Goal: Navigation & Orientation: Find specific page/section

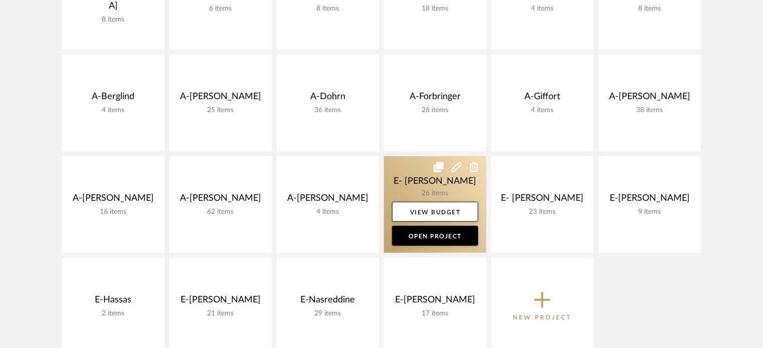
scroll to position [297, 0]
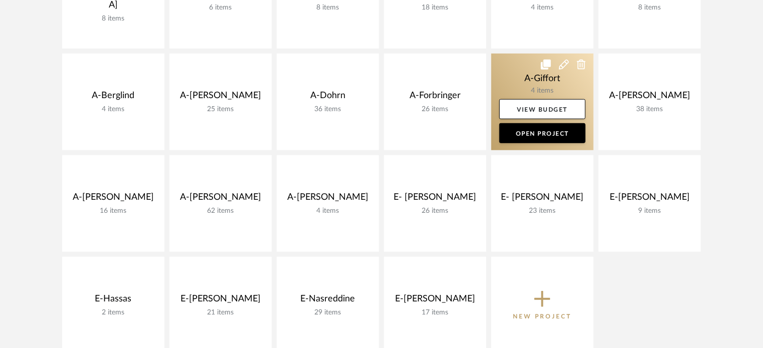
click at [529, 74] on link at bounding box center [542, 102] width 102 height 97
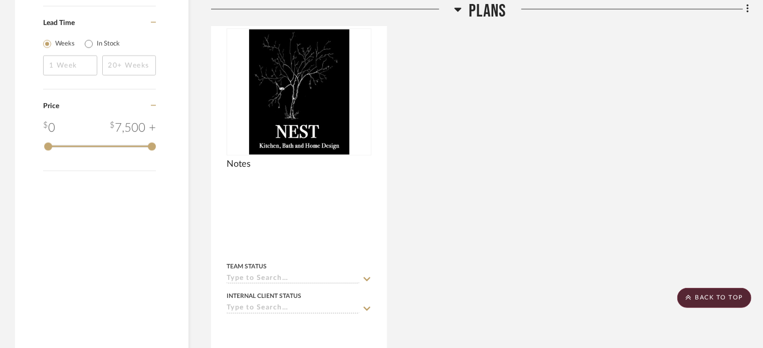
scroll to position [713, 0]
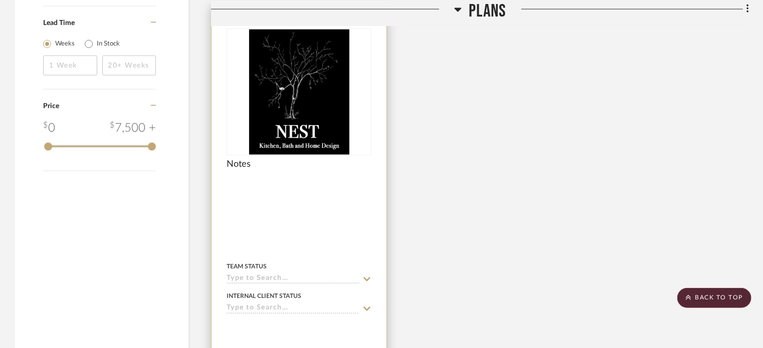
click at [362, 218] on div at bounding box center [298, 225] width 175 height 439
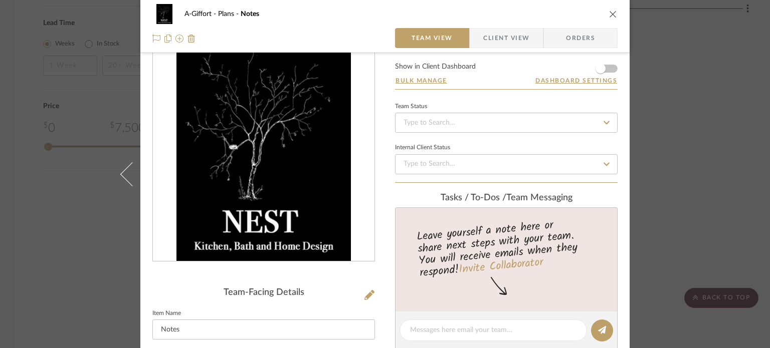
scroll to position [0, 0]
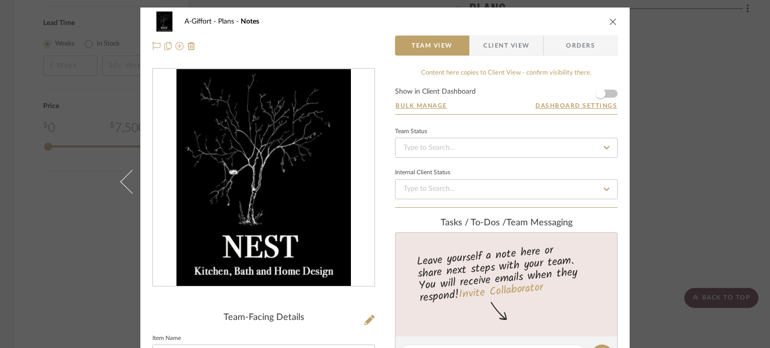
click at [4, 142] on div "A-Giffort Plans Notes Team View Client View Orders Team-Facing Details Item Nam…" at bounding box center [385, 174] width 770 height 348
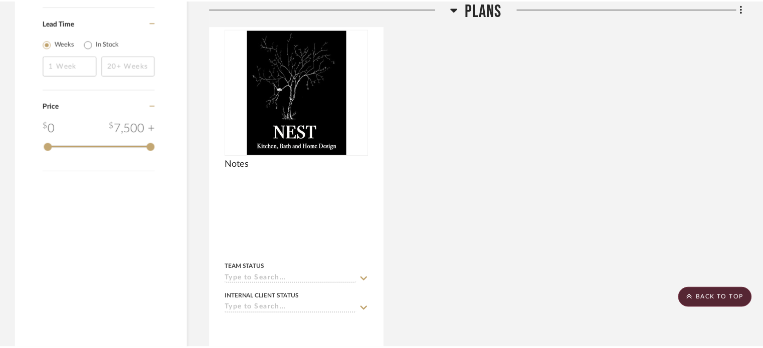
scroll to position [713, 0]
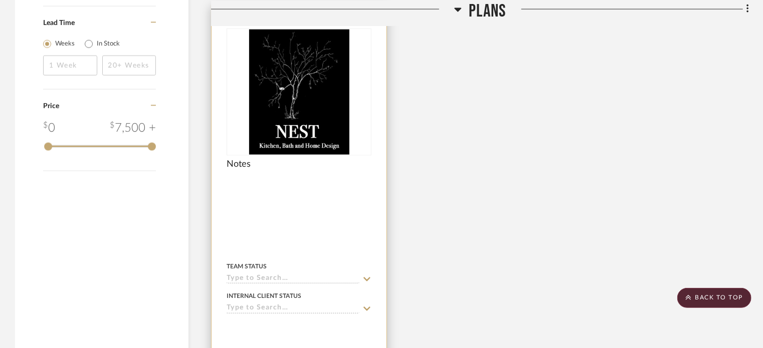
click at [290, 222] on div at bounding box center [298, 225] width 175 height 439
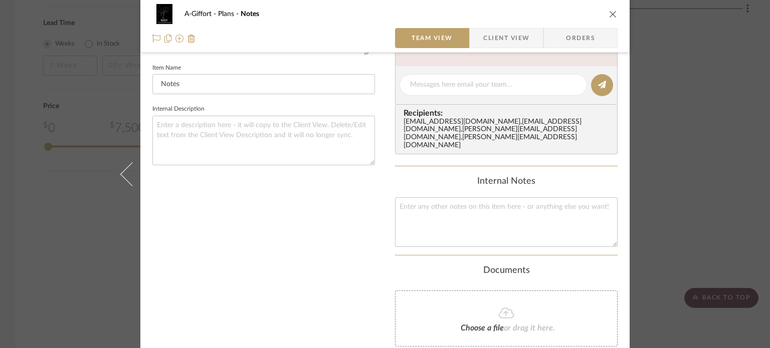
scroll to position [271, 0]
click at [654, 176] on div "A-Giffort Plans Notes Team View Client View Orders Team-Facing Details Item Nam…" at bounding box center [385, 174] width 770 height 348
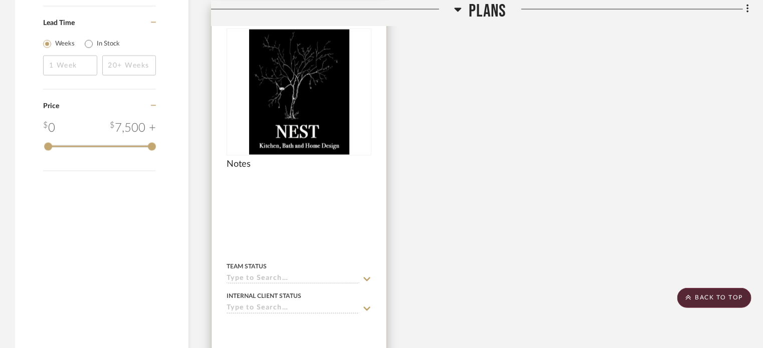
scroll to position [0, 0]
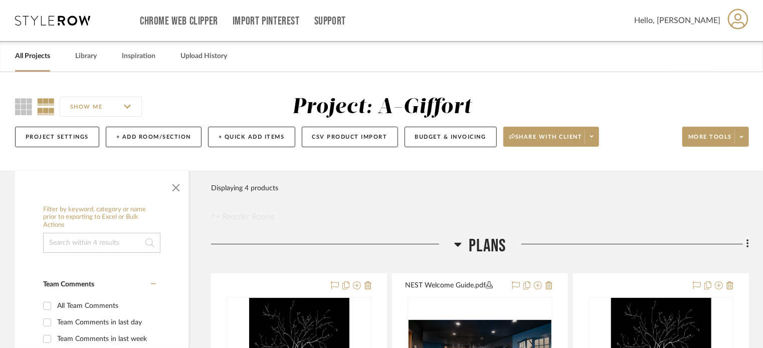
click at [41, 60] on link "All Projects" at bounding box center [32, 57] width 35 height 14
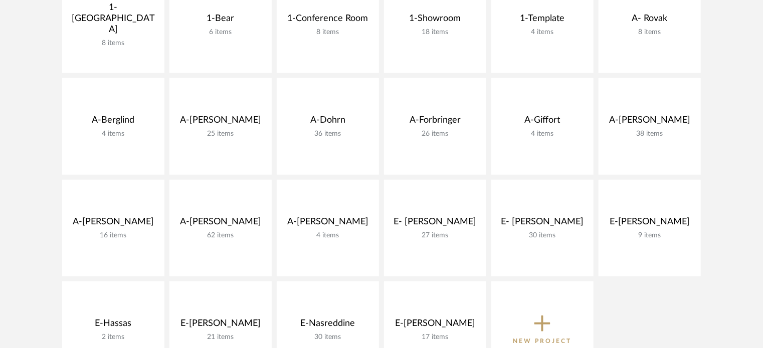
scroll to position [208, 0]
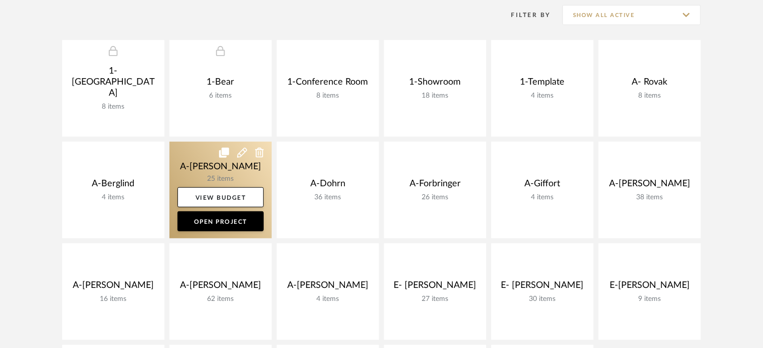
click at [204, 163] on link at bounding box center [220, 190] width 102 height 97
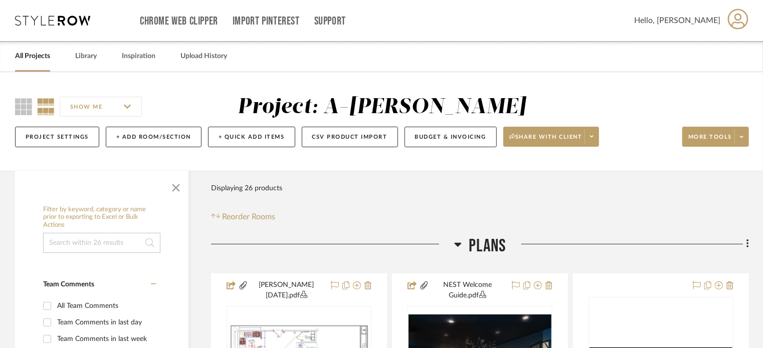
click at [30, 58] on link "All Projects" at bounding box center [32, 57] width 35 height 14
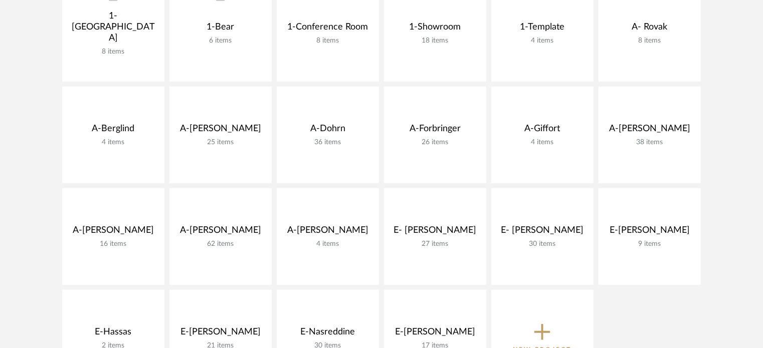
scroll to position [265, 0]
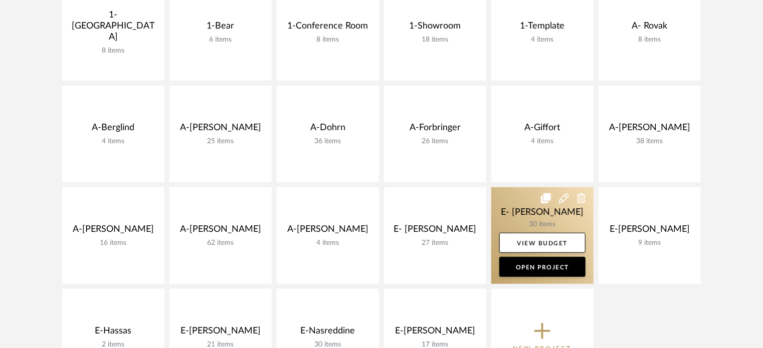
click at [506, 196] on link at bounding box center [542, 235] width 102 height 97
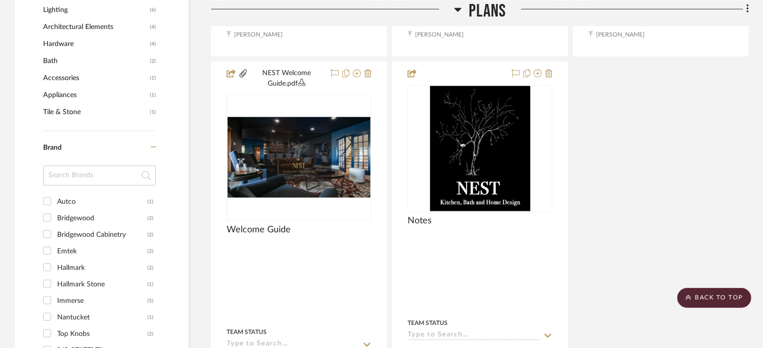
scroll to position [676, 0]
